Goal: Task Accomplishment & Management: Use online tool/utility

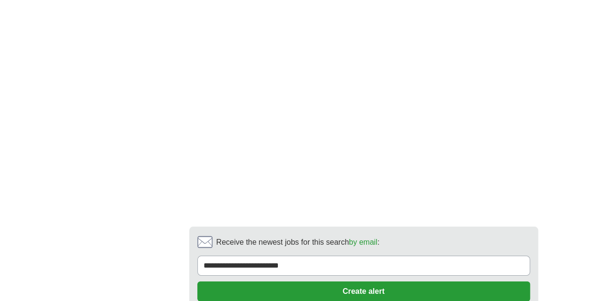
scroll to position [1740, 0]
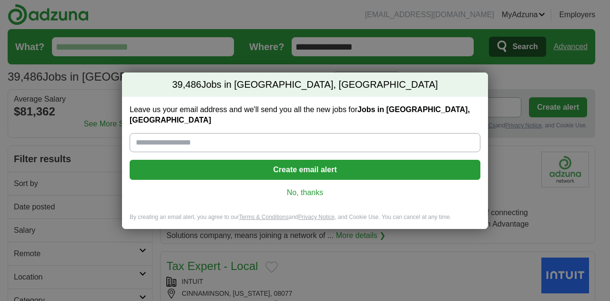
click at [516, 253] on div "39,486 Jobs in [GEOGRAPHIC_DATA], [GEOGRAPHIC_DATA] Leave us your email address…" at bounding box center [305, 150] width 610 height 301
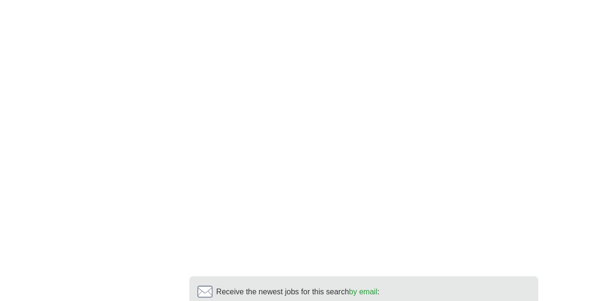
scroll to position [1708, 0]
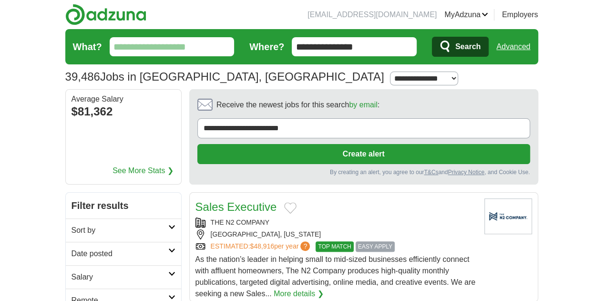
scroll to position [1271, 0]
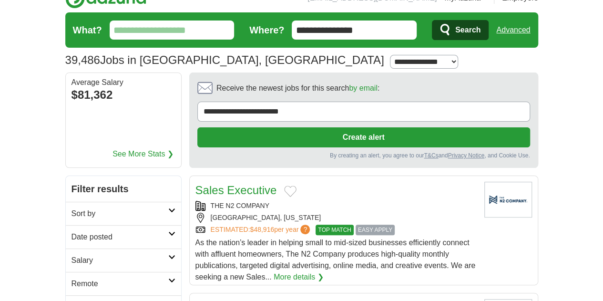
scroll to position [0, 0]
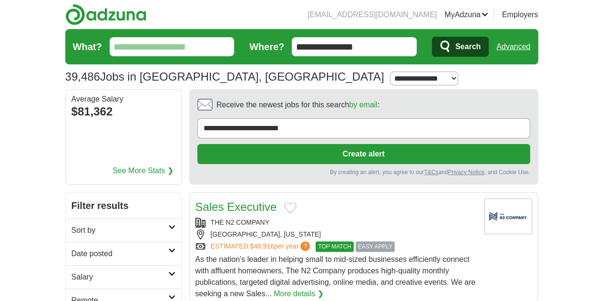
click at [128, 51] on input "What?" at bounding box center [172, 46] width 125 height 19
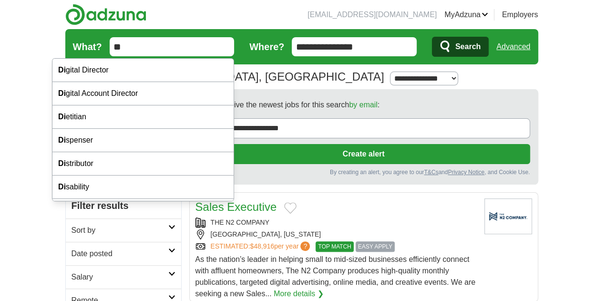
type input "*"
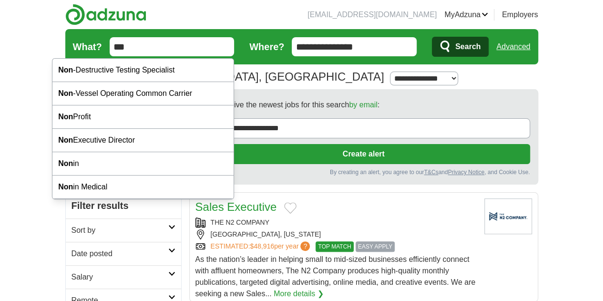
click at [81, 115] on div "Non Profit" at bounding box center [142, 116] width 181 height 23
type input "**********"
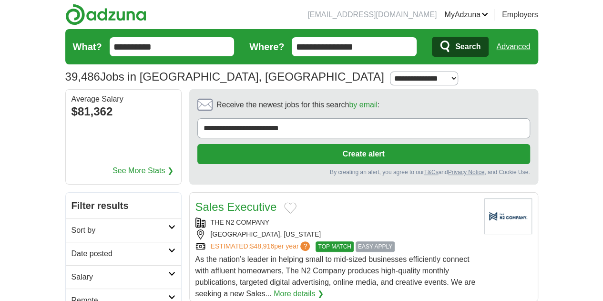
click at [480, 54] on span "Search" at bounding box center [467, 46] width 25 height 19
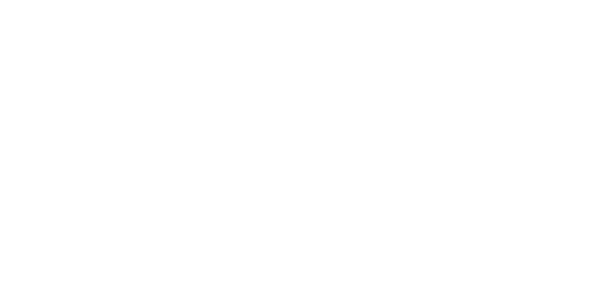
scroll to position [1615, 0]
